Goal: Information Seeking & Learning: Learn about a topic

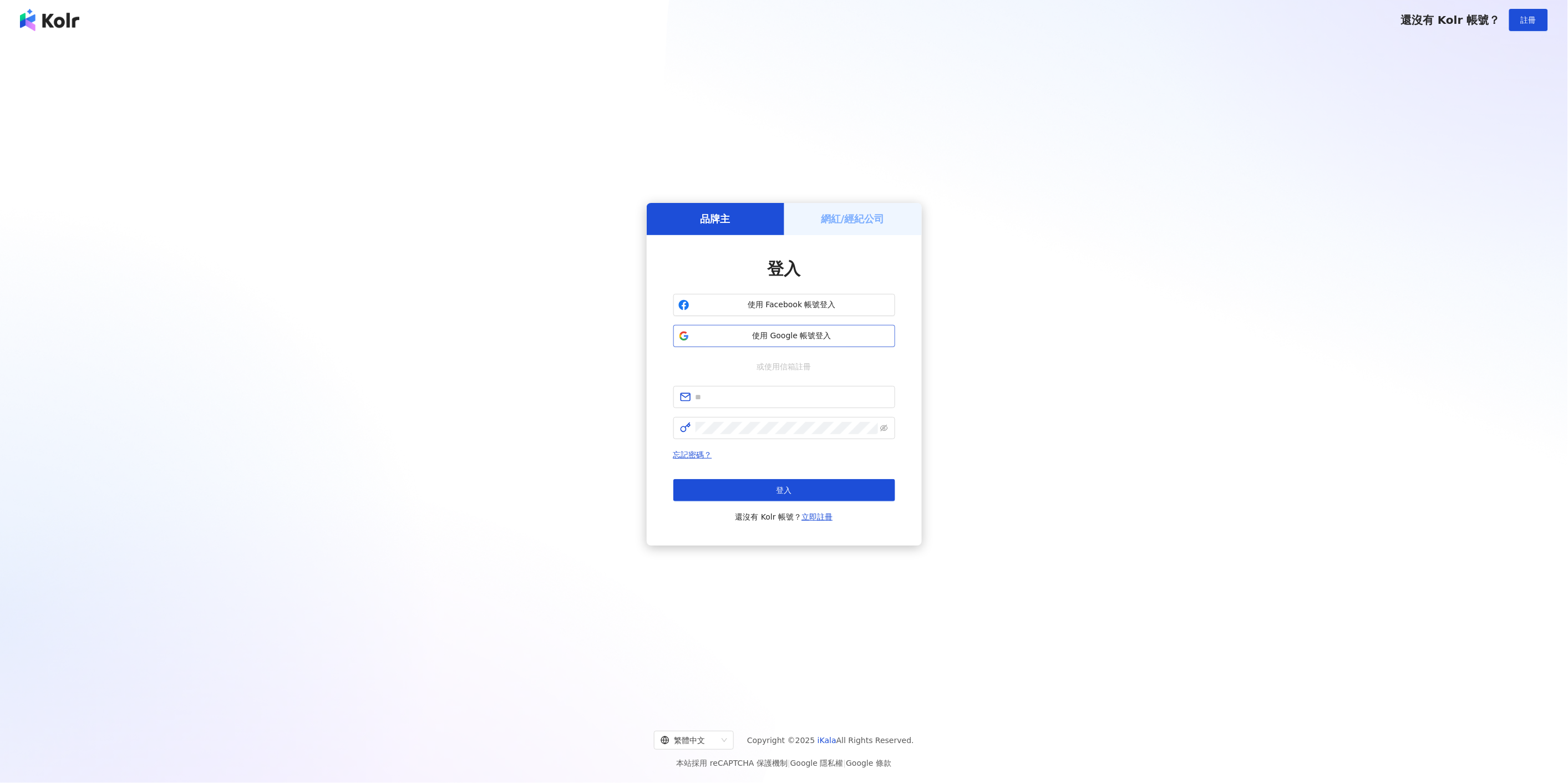
click at [767, 334] on span "使用 Google 帳號登入" at bounding box center [792, 335] width 196 height 11
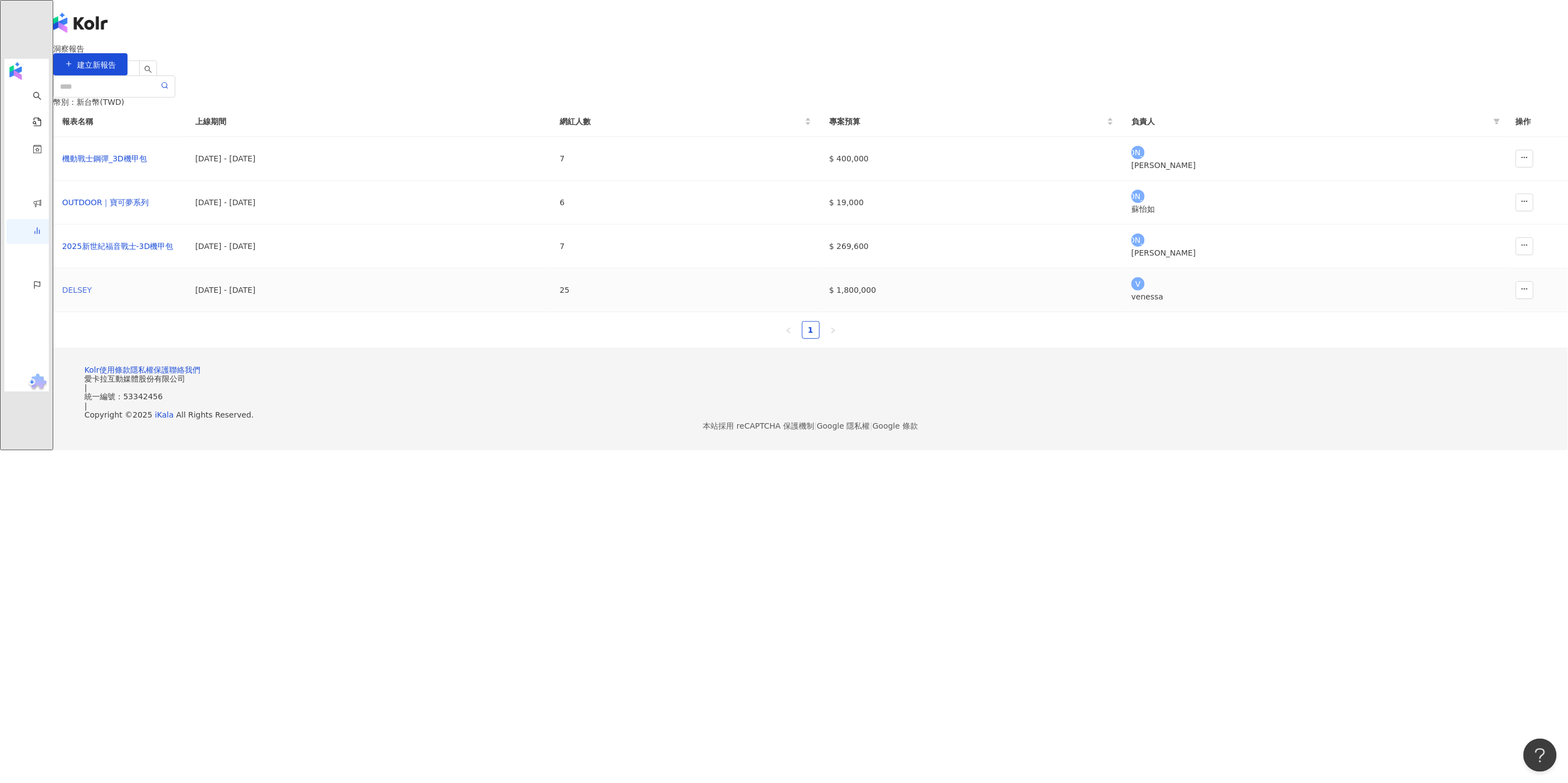
click at [178, 296] on div "DELSEY" at bounding box center [120, 290] width 116 height 13
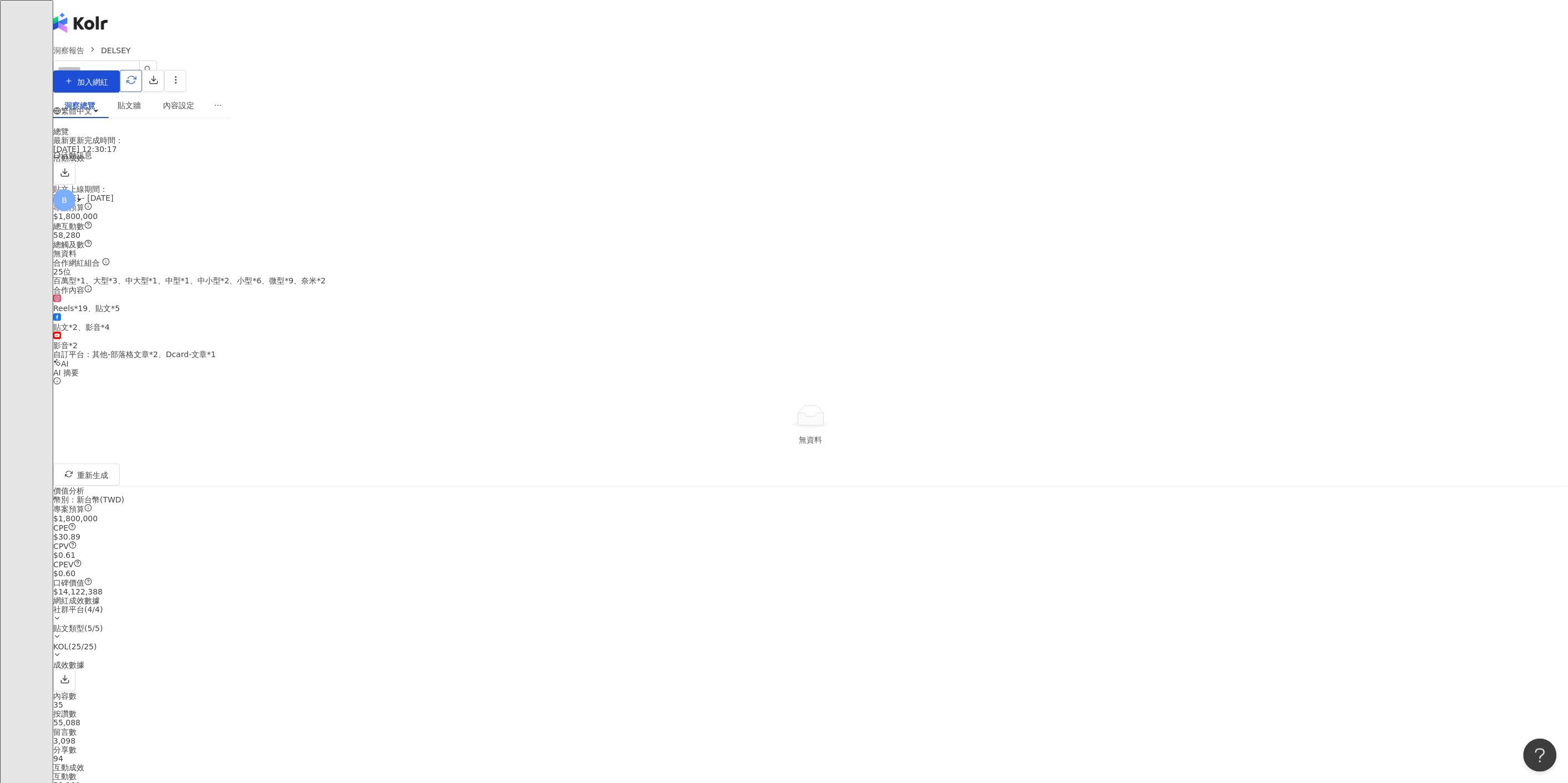
click at [137, 82] on icon "button" at bounding box center [131, 80] width 9 height 8
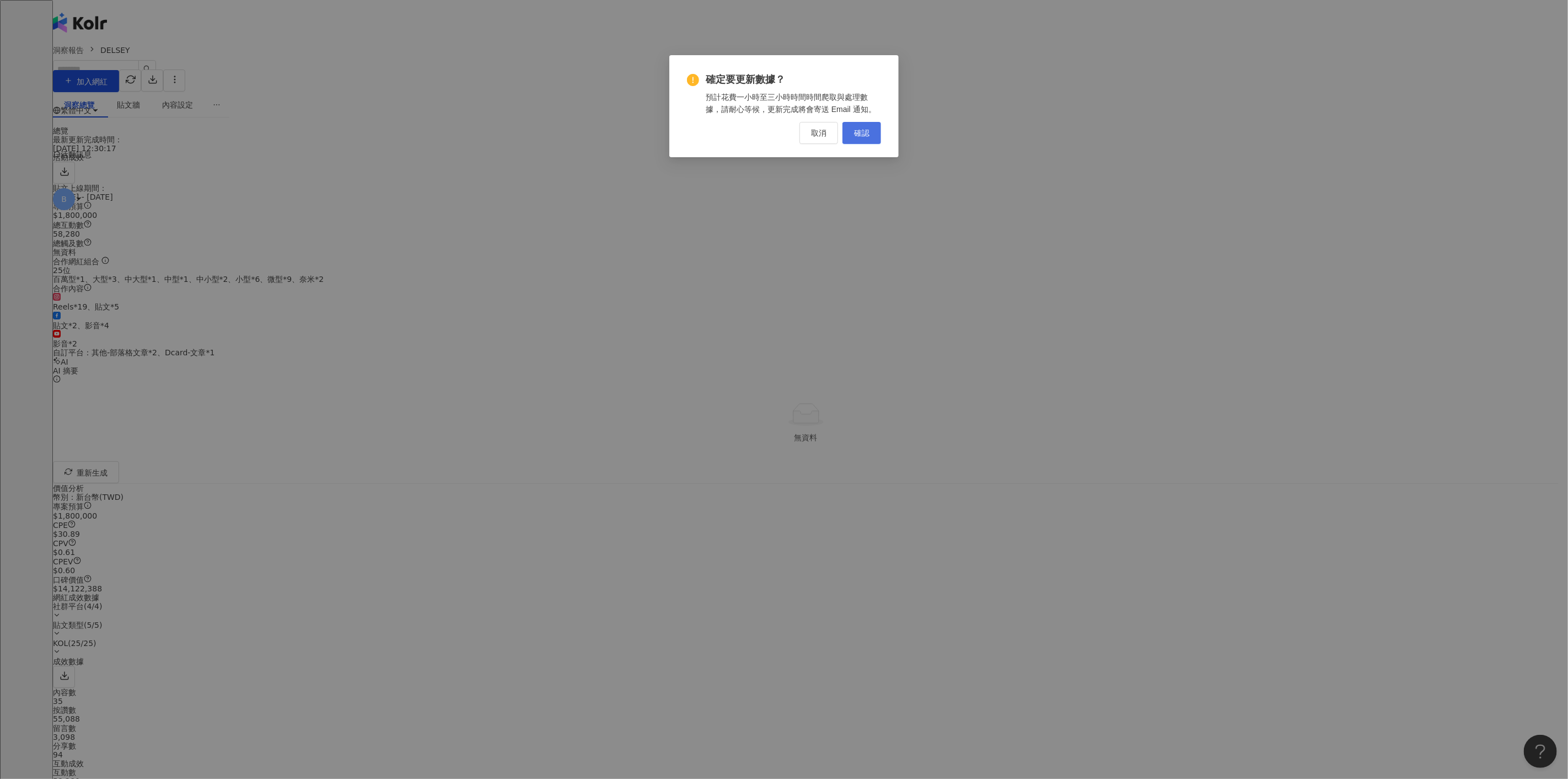
click at [854, 136] on span "確認" at bounding box center [861, 133] width 16 height 9
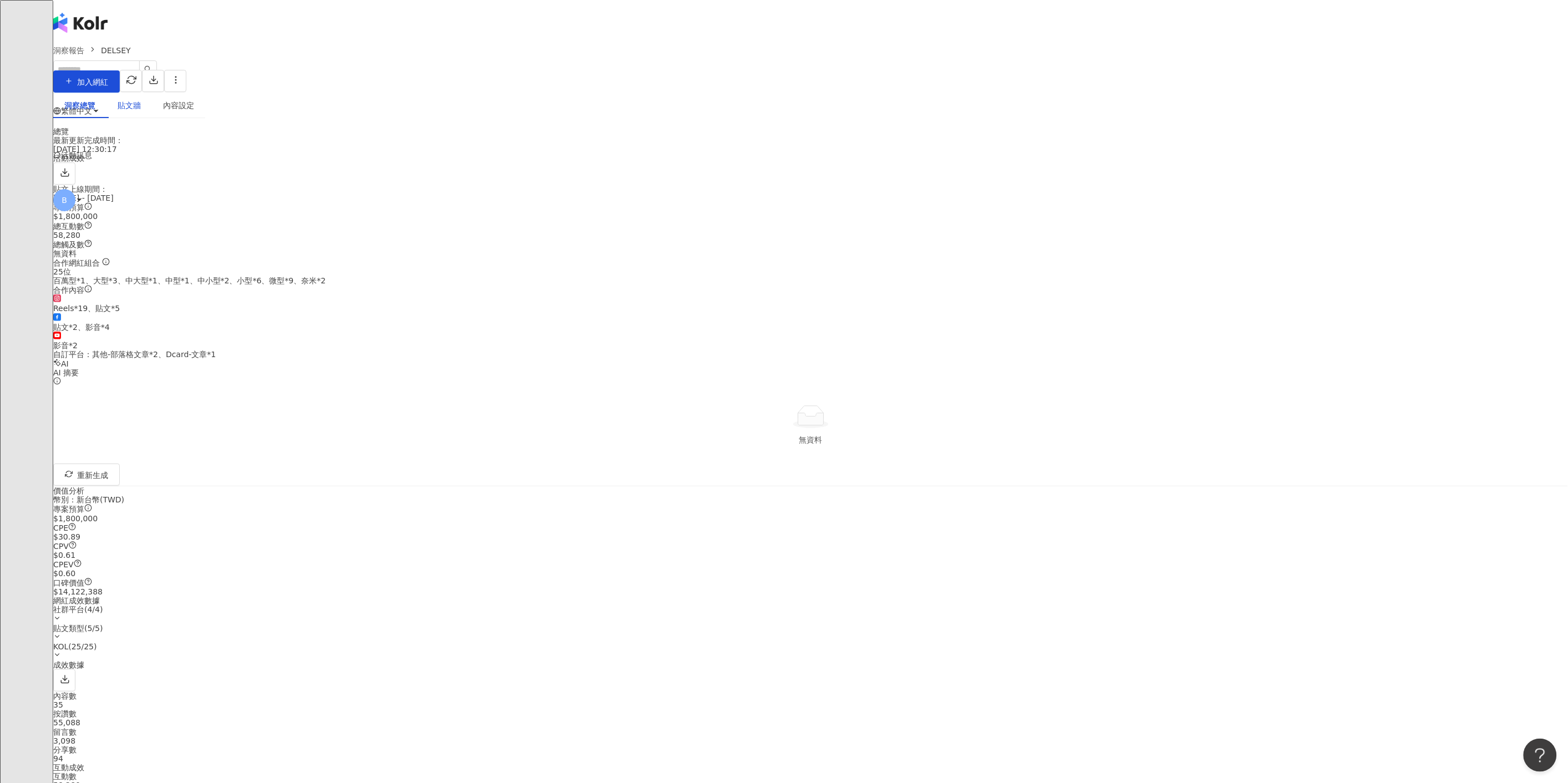
click at [141, 109] on div "貼文牆" at bounding box center [129, 105] width 23 height 13
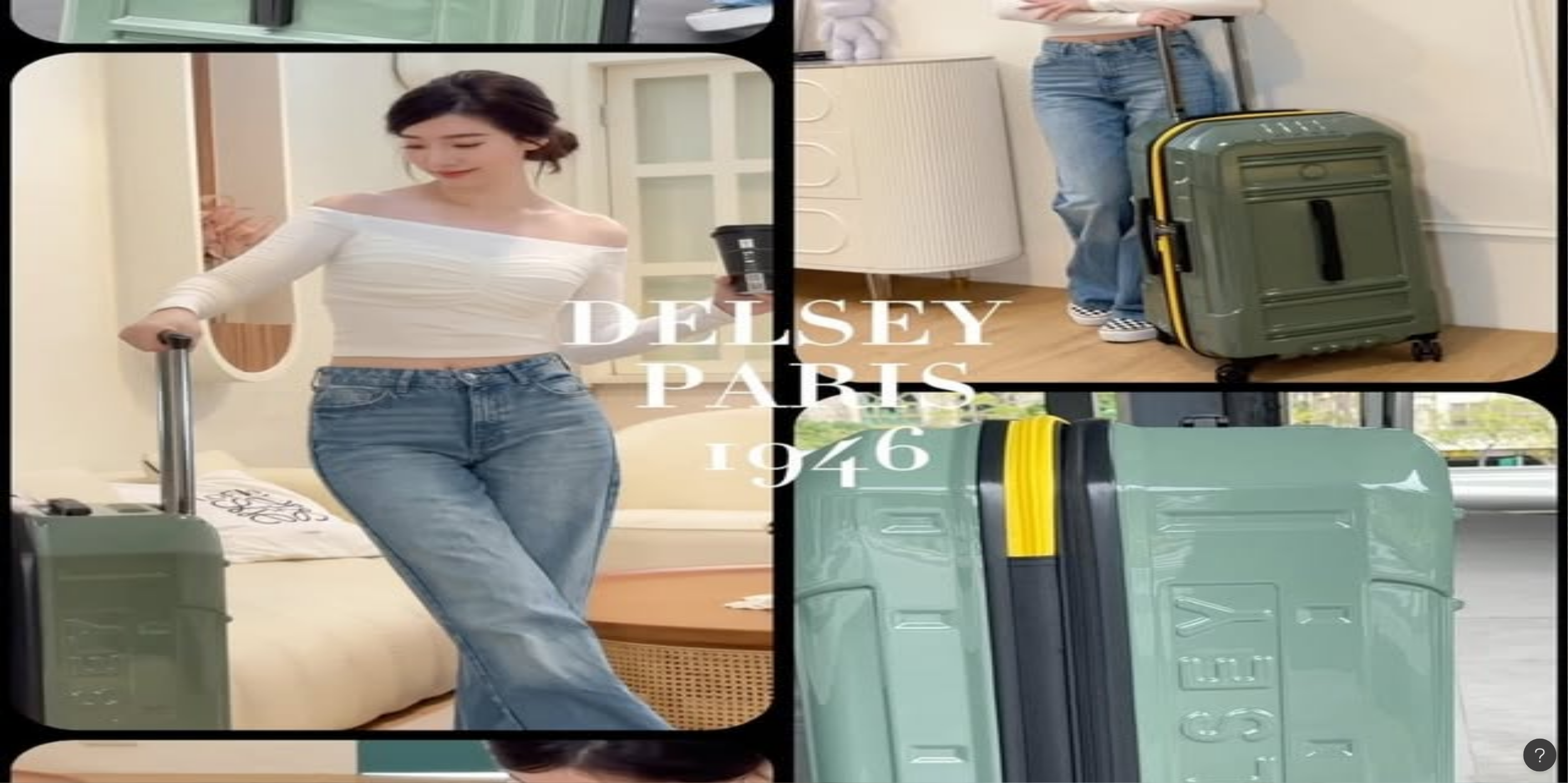
click at [205, 103] on div "內容設定" at bounding box center [178, 105] width 53 height 25
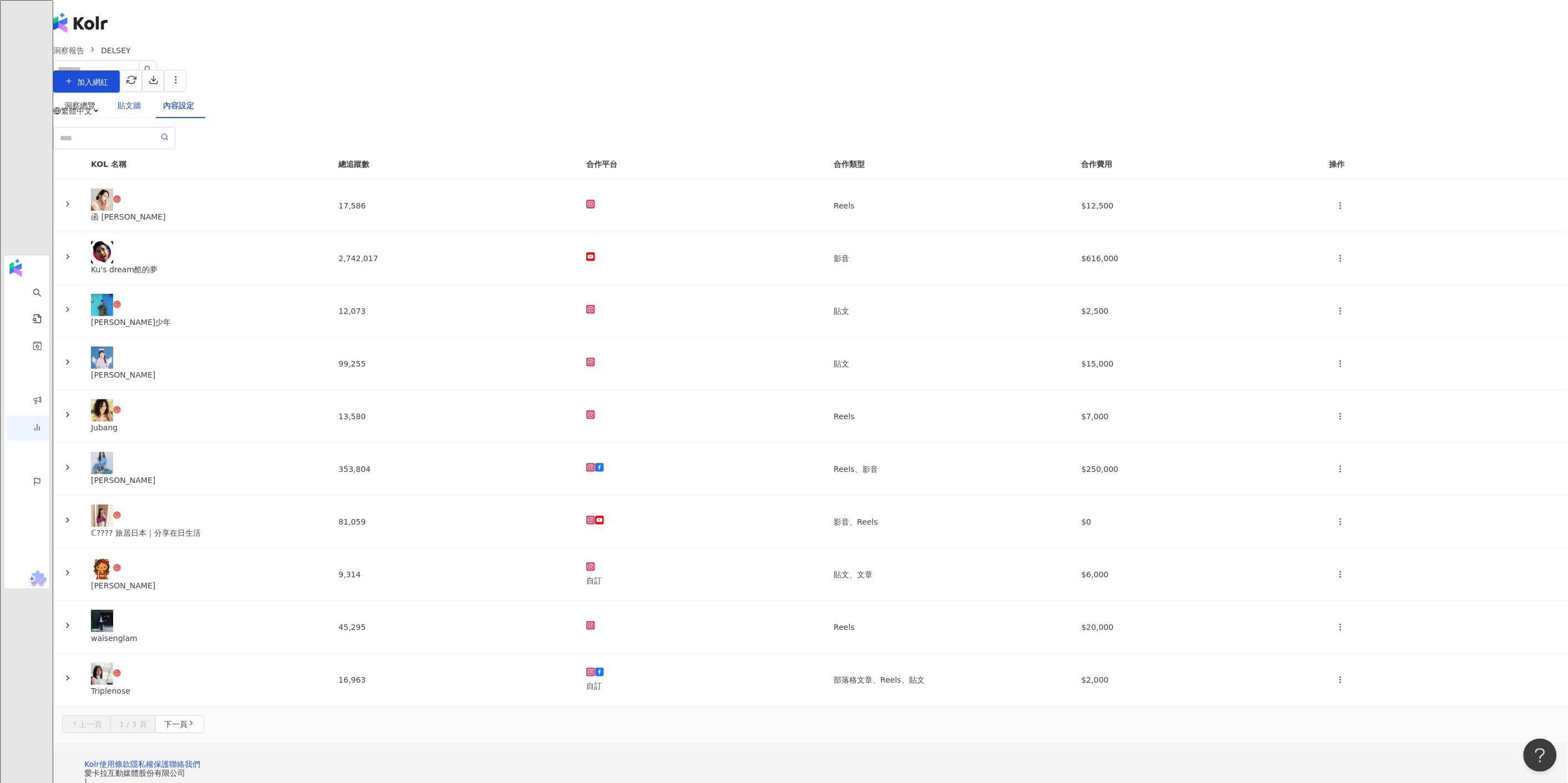
click at [141, 111] on div "貼文牆" at bounding box center [129, 105] width 23 height 13
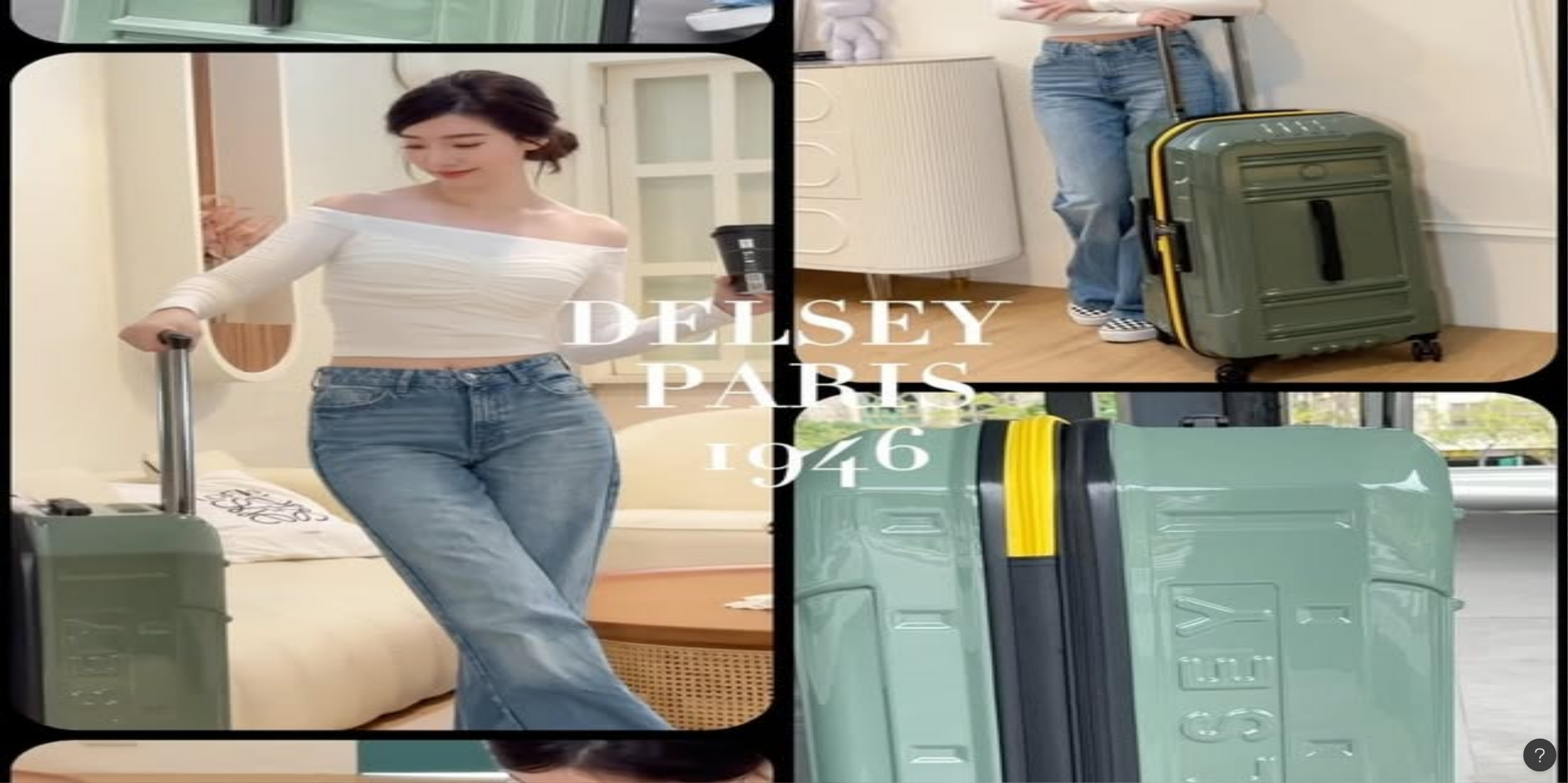
click at [135, 192] on span "排序：發文時間" at bounding box center [97, 202] width 75 height 21
click at [1080, 184] on div "發文時間" at bounding box center [1094, 184] width 71 height 13
click at [137, 78] on icon "button" at bounding box center [131, 80] width 9 height 8
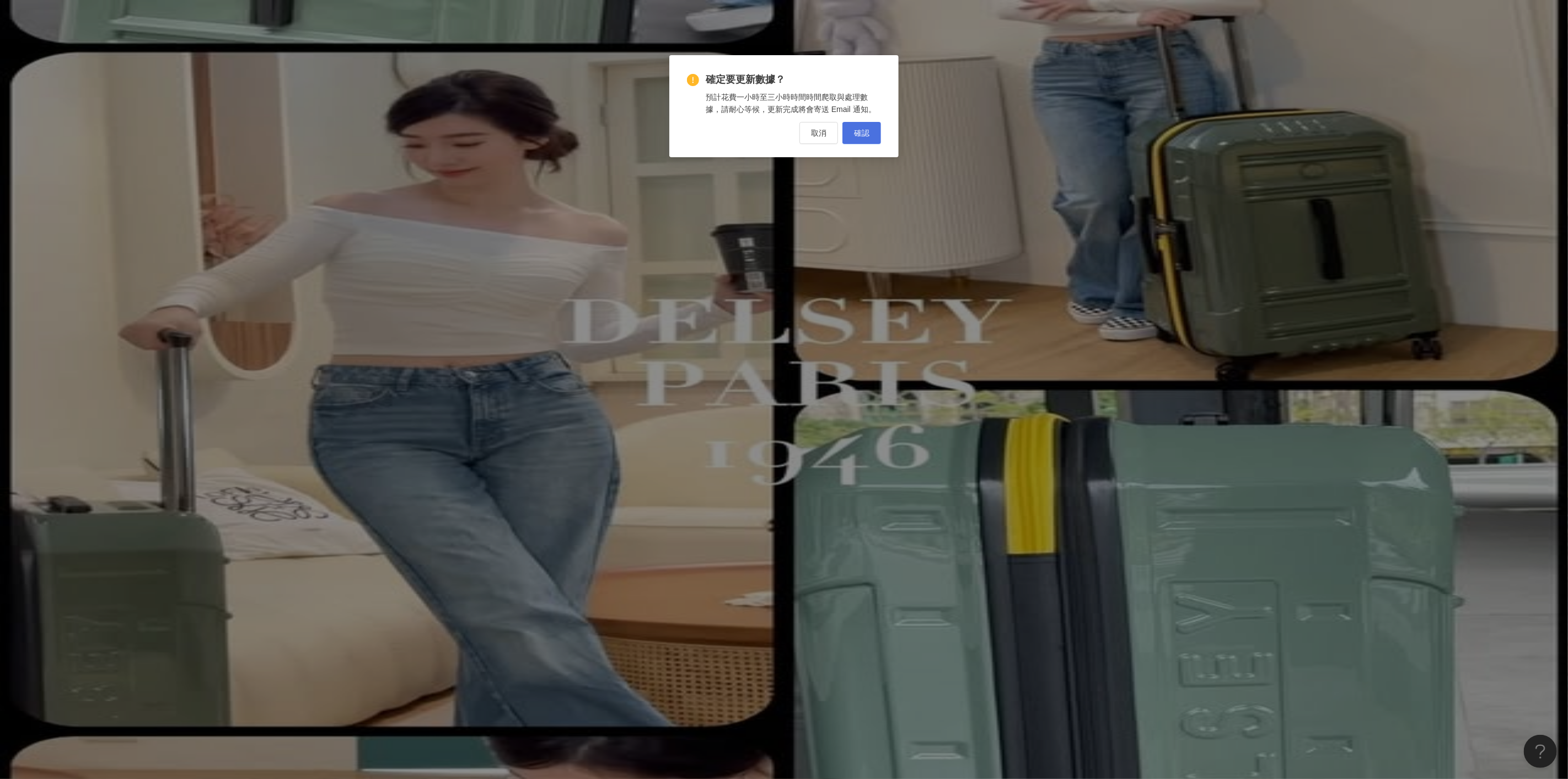
click at [857, 126] on button "確認" at bounding box center [862, 133] width 38 height 22
